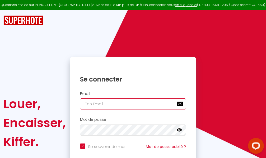
click at [109, 103] on input "email" at bounding box center [133, 103] width 106 height 11
type input "m"
checkbox input "true"
type input "ma"
checkbox input "true"
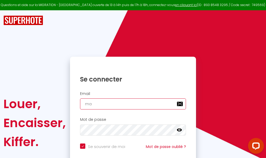
type input "mar"
checkbox input "true"
type input "marc"
checkbox input "true"
type input "marcd"
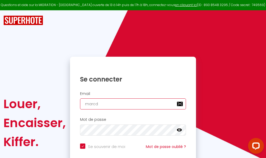
checkbox input "true"
type input "marcdp"
checkbox input "true"
type input "marcdpo"
checkbox input "true"
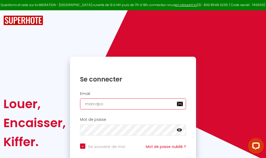
type input "marcdpoz"
checkbox input "true"
type input "marcdpoz."
checkbox input "true"
type input "marcdpoz.l"
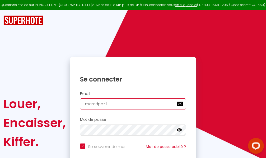
checkbox input "true"
type input "marcdpoz.lo"
checkbox input "true"
type input "marcdpoz.loc"
checkbox input "true"
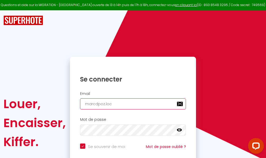
type input "marcdpoz.loca"
checkbox input "true"
type input "marcdpoz.locat"
checkbox input "true"
type input "marcdpoz.locati"
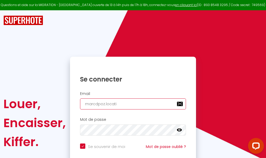
checkbox input "true"
type input "marcdpoz.locatio"
checkbox input "true"
type input "marcdpoz.location"
checkbox input "true"
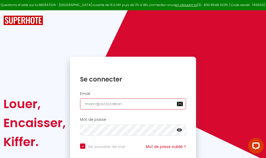
type input "marcdpoz.location@"
checkbox input "true"
type input "marcdpoz.location@g"
checkbox input "true"
type input "marcdpoz.location@gm"
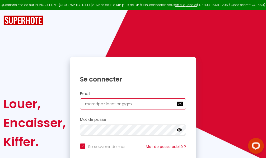
checkbox input "true"
type input "marcdpoz.location@gma"
checkbox input "true"
type input "marcdpoz.location@gmai"
checkbox input "true"
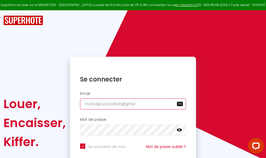
type input "[EMAIL_ADDRESS]"
checkbox input "true"
type input "[EMAIL_ADDRESS]."
checkbox input "true"
type input "marcdpoz.location@gmail.c"
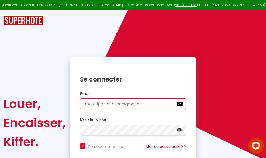
checkbox input "true"
type input "[EMAIL_ADDRESS][DOMAIN_NAME]"
checkbox input "true"
type input "[EMAIL_ADDRESS][DOMAIN_NAME]"
checkbox input "true"
